Goal: Transaction & Acquisition: Download file/media

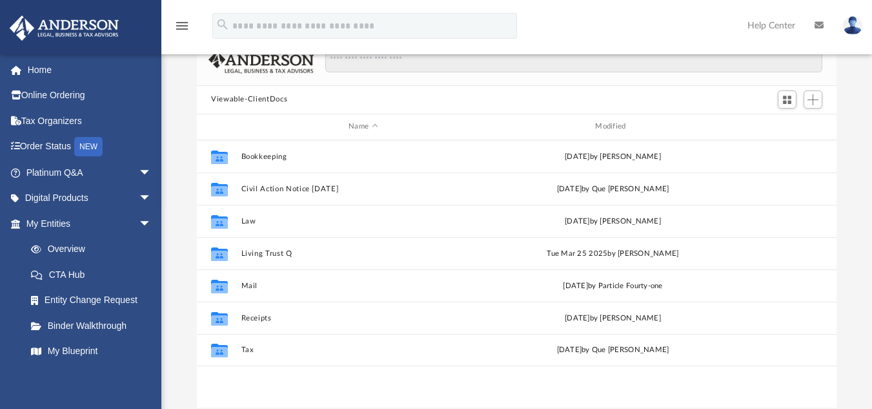
scroll to position [116, 0]
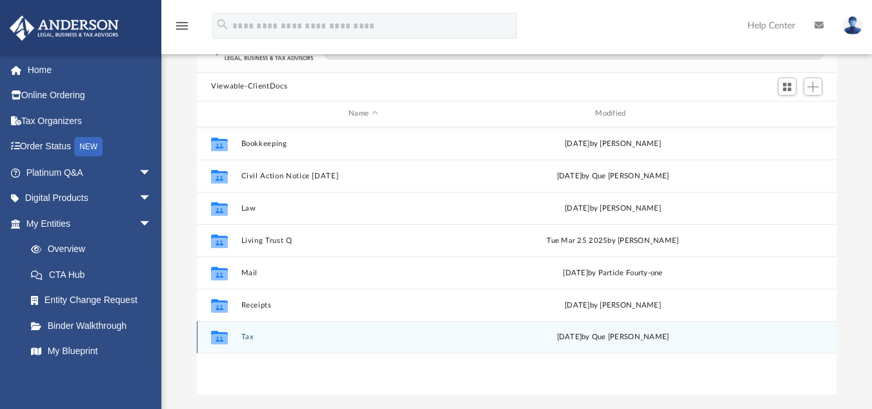
click at [247, 336] on button "Tax" at bounding box center [363, 336] width 244 height 8
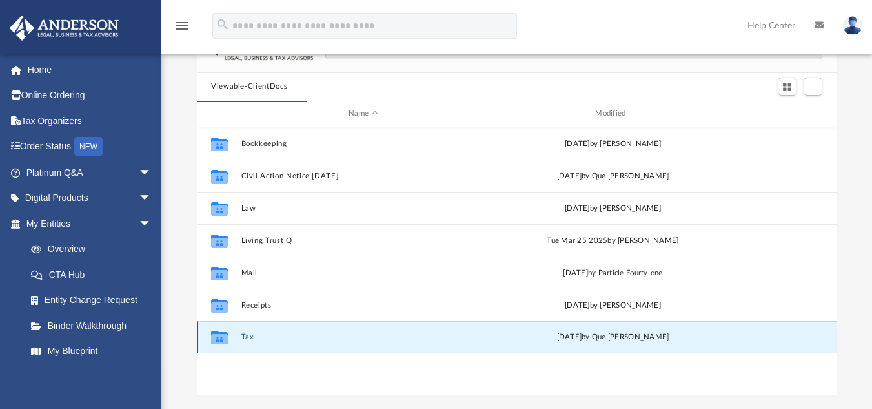
click at [247, 335] on button "Tax" at bounding box center [363, 336] width 244 height 8
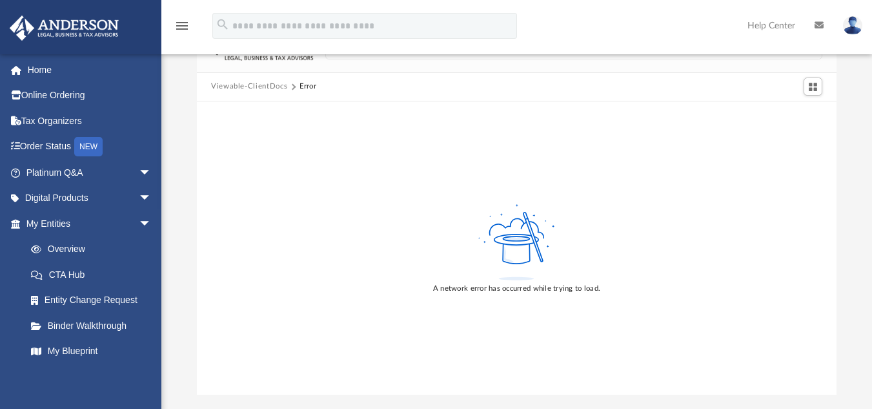
click at [249, 85] on button "Viewable-ClientDocs" at bounding box center [249, 87] width 76 height 12
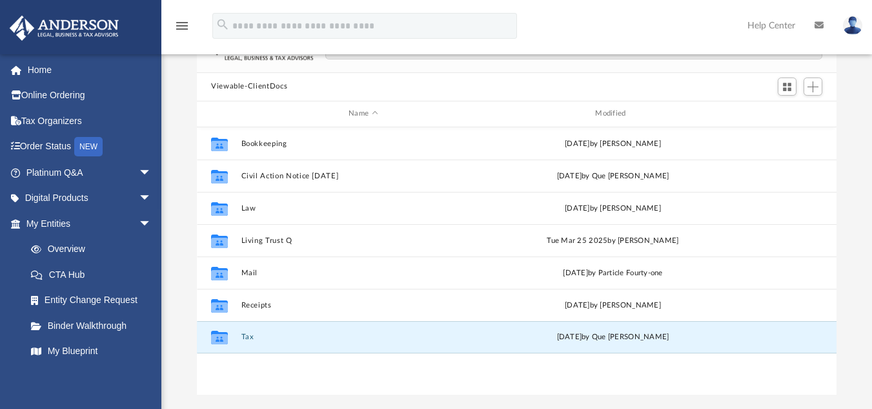
scroll to position [284, 630]
click at [244, 334] on button "Tax" at bounding box center [363, 336] width 244 height 8
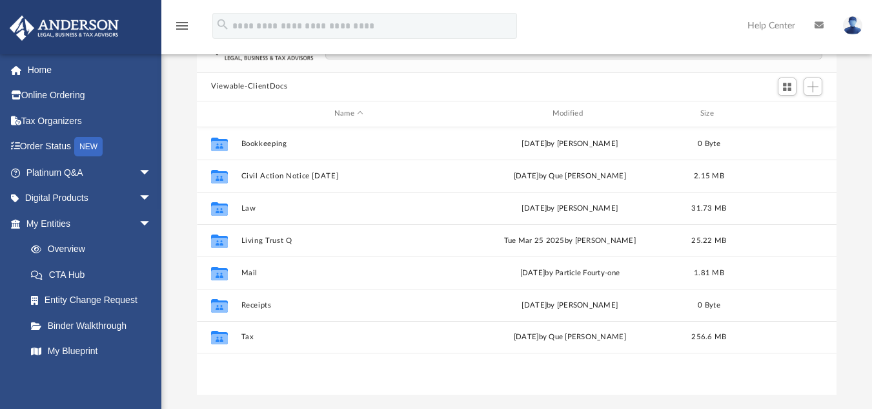
scroll to position [284, 630]
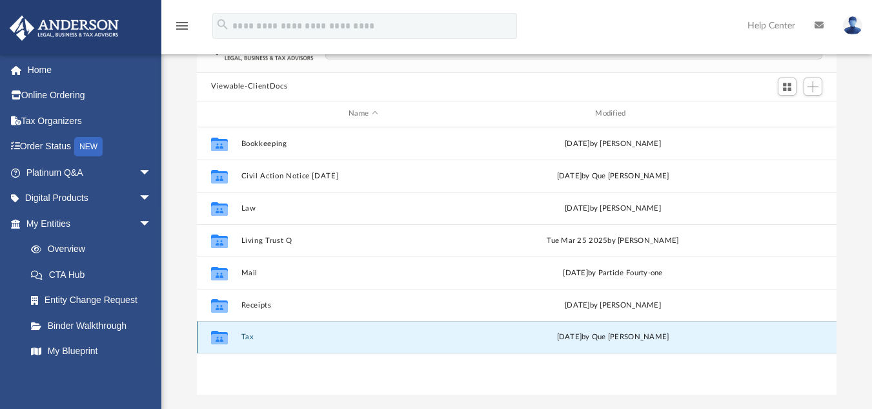
click at [243, 338] on button "Tax" at bounding box center [363, 336] width 244 height 8
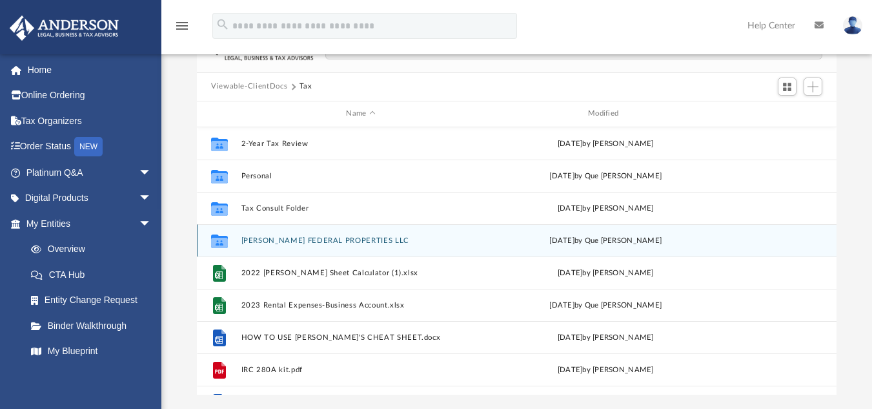
click at [260, 243] on button "[PERSON_NAME] FEDERAL PROPERTIES LLC" at bounding box center [361, 240] width 240 height 8
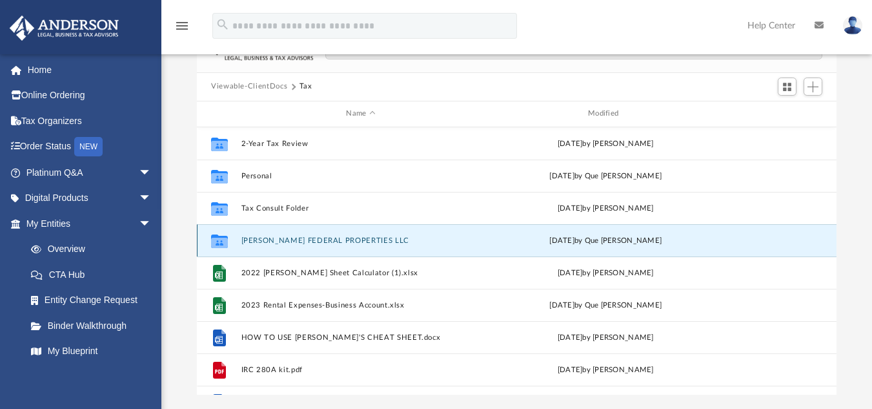
click at [260, 243] on button "[PERSON_NAME] FEDERAL PROPERTIES LLC" at bounding box center [361, 240] width 240 height 8
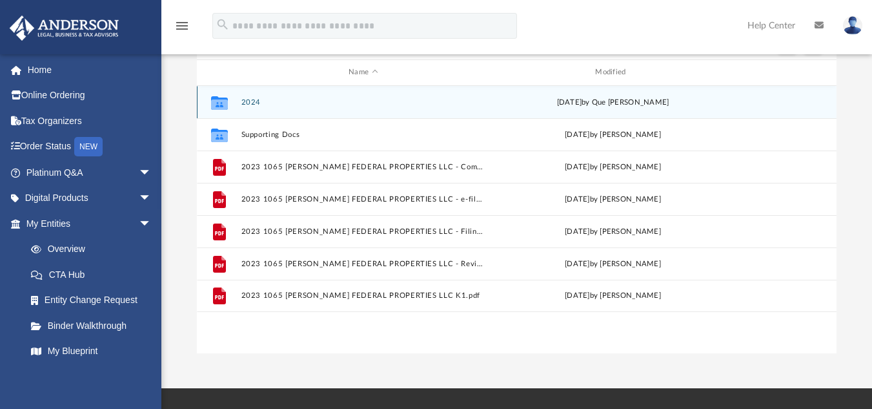
scroll to position [156, 0]
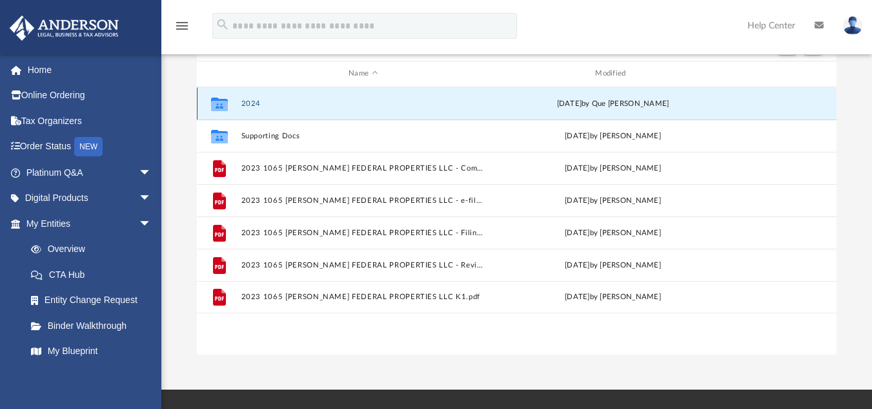
click at [254, 105] on button "2024" at bounding box center [363, 103] width 244 height 8
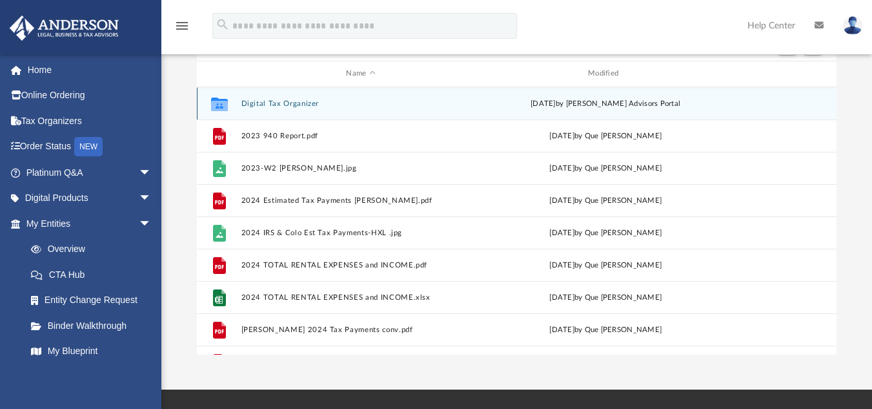
click at [254, 105] on button "Digital Tax Organizer" at bounding box center [361, 103] width 240 height 8
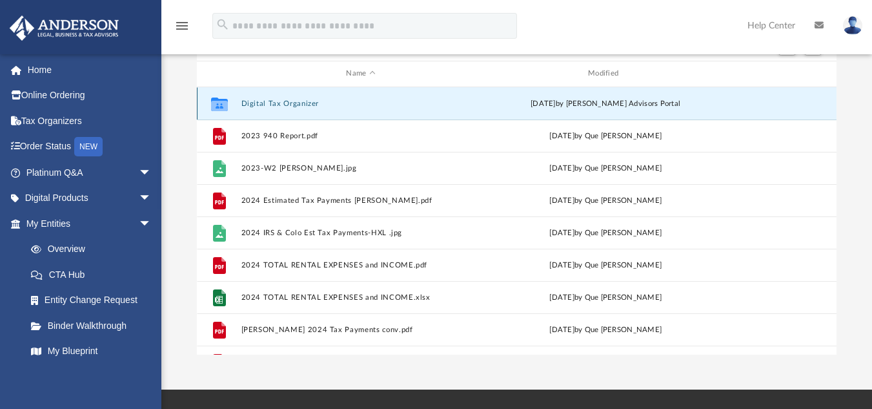
click at [254, 105] on button "Digital Tax Organizer" at bounding box center [361, 103] width 240 height 8
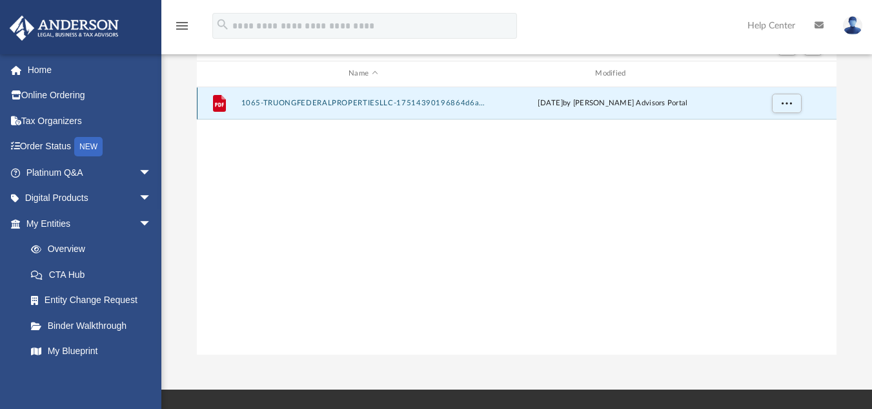
click at [254, 105] on button "1065-TRUONGFEDERALPROPERTIESLLC-17514390196864d6abba887.pdf" at bounding box center [363, 103] width 244 height 8
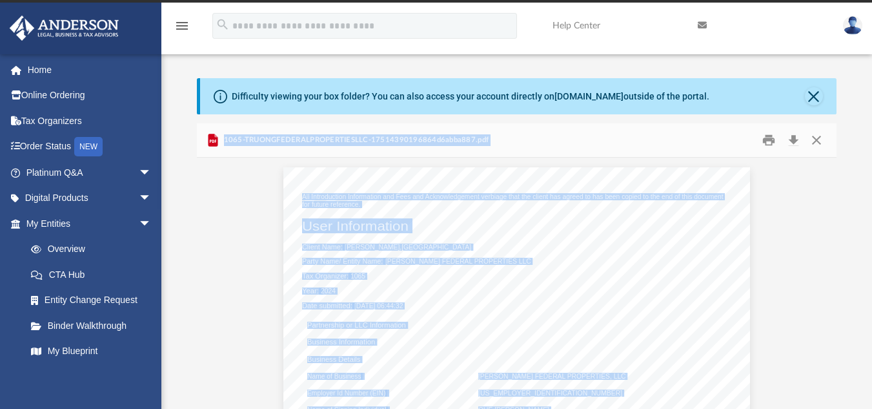
scroll to position [6, 0]
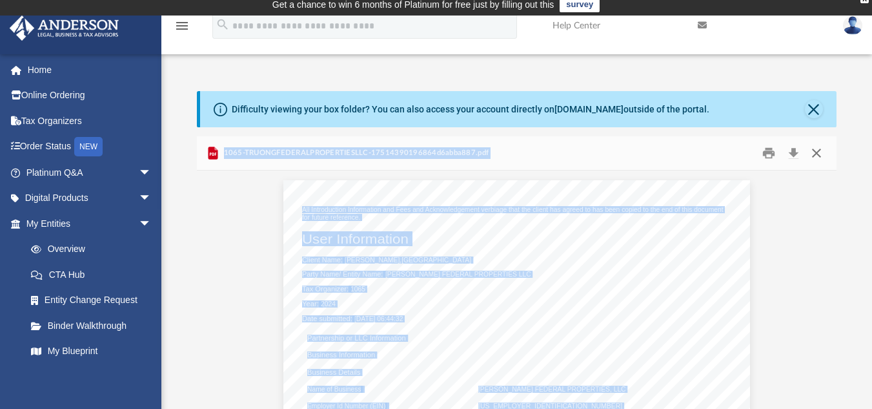
click at [816, 148] on button "Close" at bounding box center [816, 153] width 23 height 20
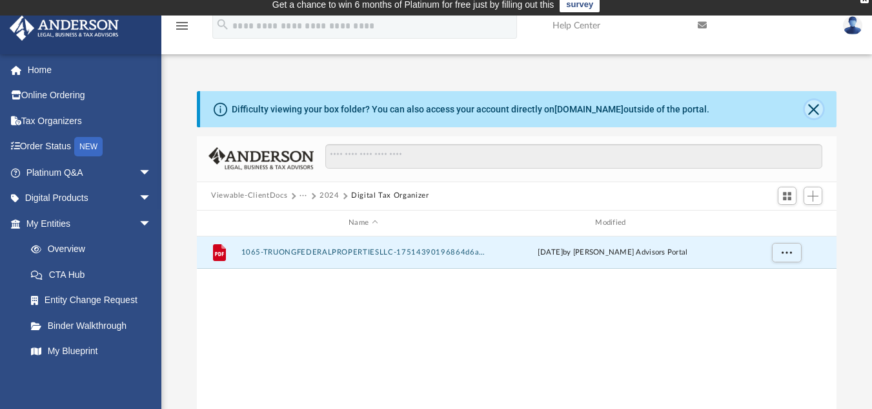
click at [815, 112] on button "Close" at bounding box center [814, 109] width 18 height 18
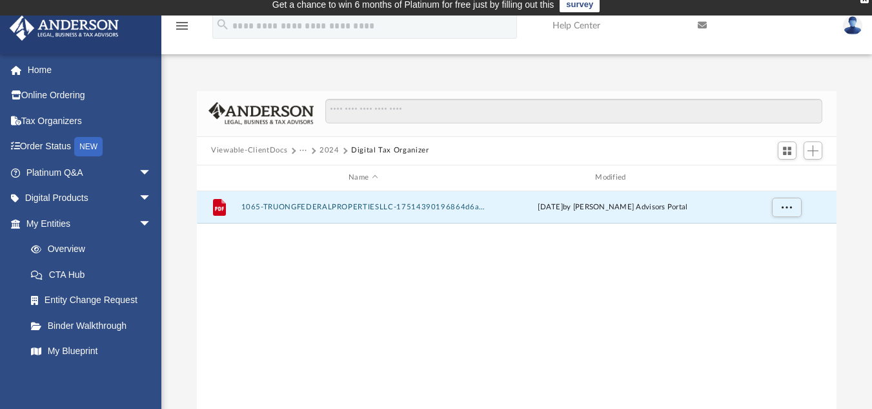
click at [326, 152] on button "2024" at bounding box center [330, 151] width 20 height 12
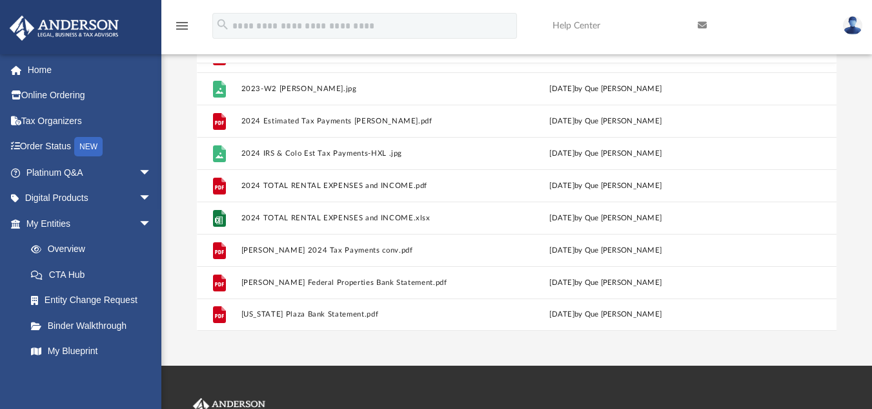
scroll to position [56, 0]
